Goal: Task Accomplishment & Management: Manage account settings

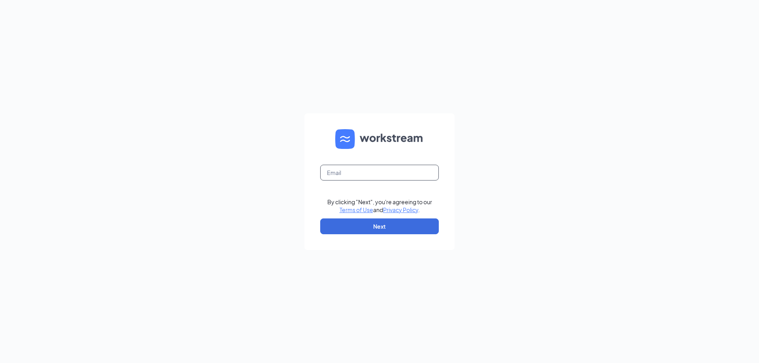
drag, startPoint x: 349, startPoint y: 170, endPoint x: 372, endPoint y: 171, distance: 23.8
click at [349, 170] on input "text" at bounding box center [379, 173] width 119 height 16
type input "[EMAIL_ADDRESS][DOMAIN_NAME]"
click at [401, 226] on button "Next" at bounding box center [379, 227] width 119 height 16
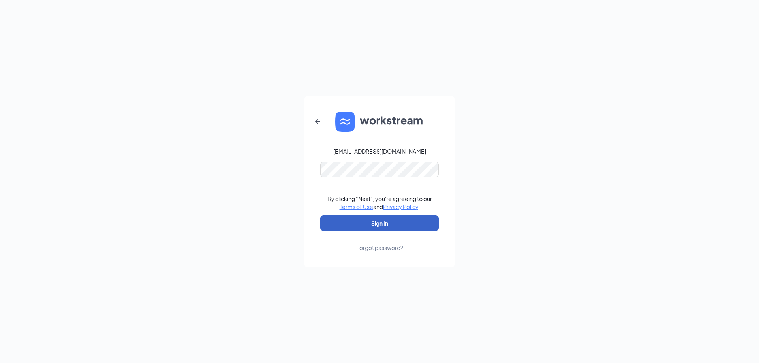
click at [411, 216] on button "Sign In" at bounding box center [379, 224] width 119 height 16
click at [381, 246] on div "Forgot password?" at bounding box center [379, 248] width 47 height 8
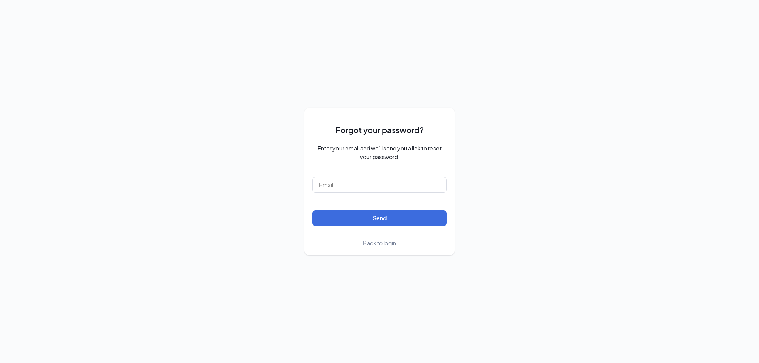
click at [387, 174] on form "Forgot your password? Enter your email and we’ll send you a link to reset your …" at bounding box center [379, 182] width 134 height 132
drag, startPoint x: 371, startPoint y: 187, endPoint x: 370, endPoint y: 181, distance: 6.4
click at [376, 182] on input "text" at bounding box center [379, 185] width 134 height 16
type input "[EMAIL_ADDRESS][DOMAIN_NAME]"
click at [414, 221] on button "Send" at bounding box center [379, 218] width 134 height 16
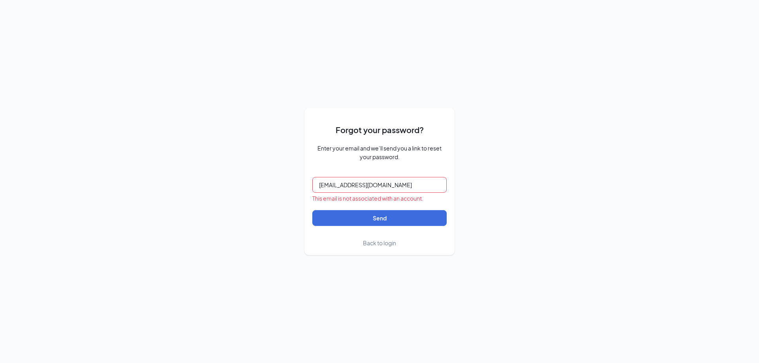
click at [383, 244] on span "Back to login" at bounding box center [379, 243] width 33 height 7
